Goal: Check status: Check status

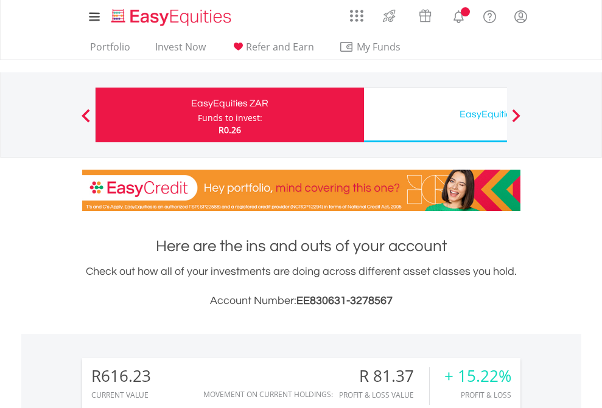
scroll to position [117, 191]
click at [198, 115] on div "Funds to invest:" at bounding box center [230, 118] width 64 height 12
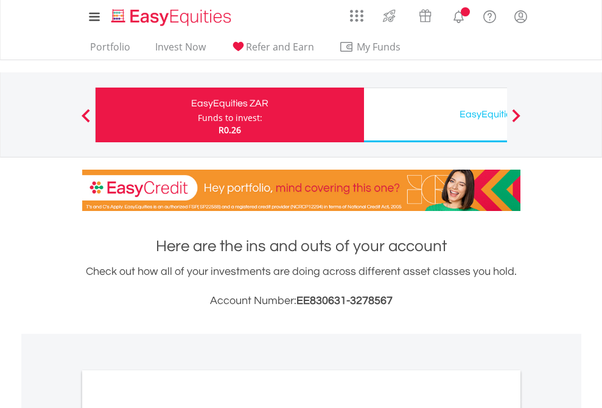
scroll to position [731, 0]
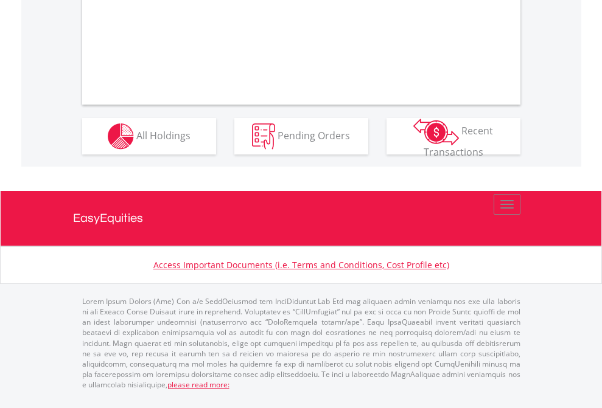
click at [136, 142] on span "All Holdings" at bounding box center [163, 134] width 54 height 13
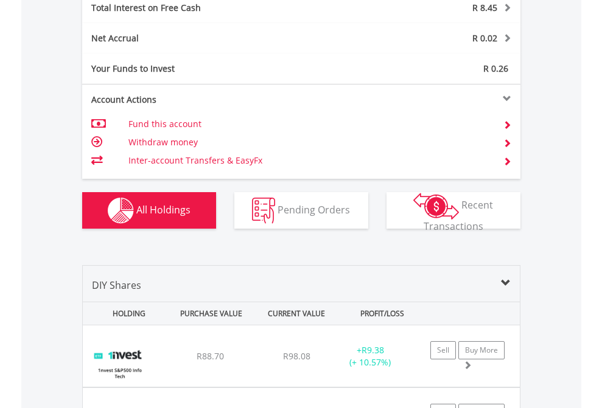
scroll to position [1401, 0]
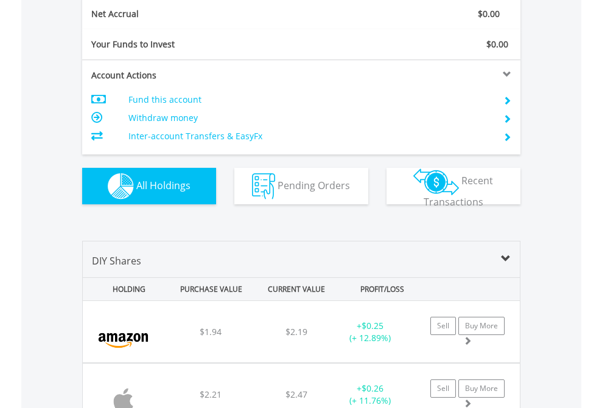
scroll to position [1377, 0]
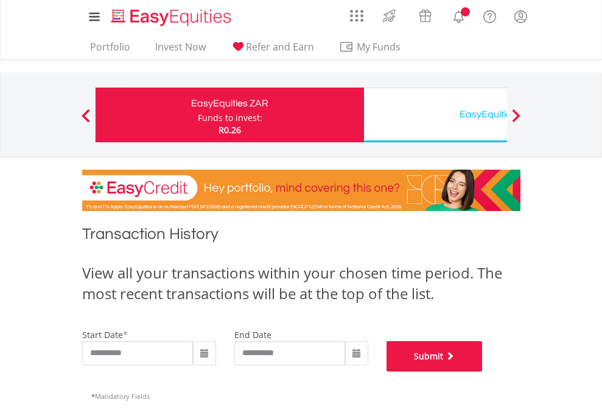
click at [482, 372] on button "Submit" at bounding box center [434, 356] width 96 height 30
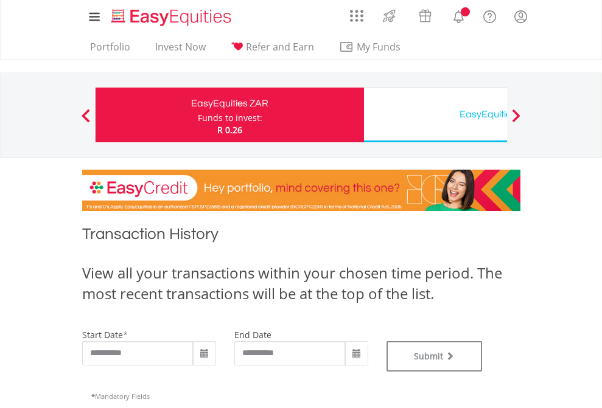
click at [435, 115] on div "EasyEquities USD" at bounding box center [498, 114] width 254 height 17
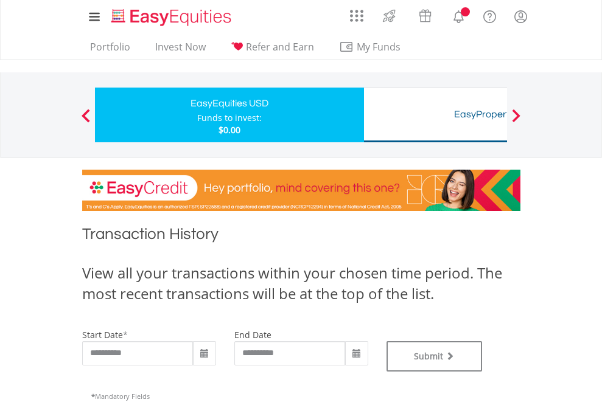
type input "**********"
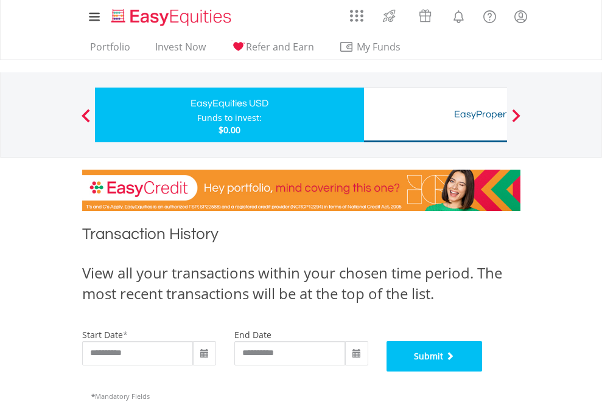
click at [482, 372] on button "Submit" at bounding box center [434, 356] width 96 height 30
